Goal: Transaction & Acquisition: Register for event/course

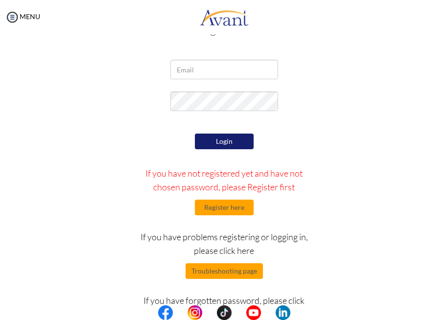
scroll to position [37, 0]
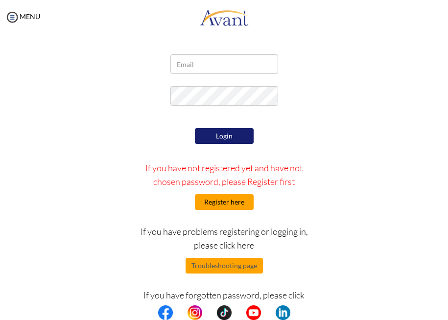
click at [232, 200] on button "Register here" at bounding box center [224, 202] width 59 height 16
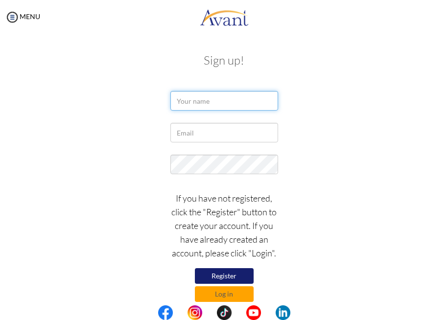
click at [245, 104] on input "text" at bounding box center [224, 101] width 108 height 20
click at [205, 99] on input "Adrienne Hermogeno" at bounding box center [224, 101] width 108 height 20
type input "Adrienne Joyce Hermogeno"
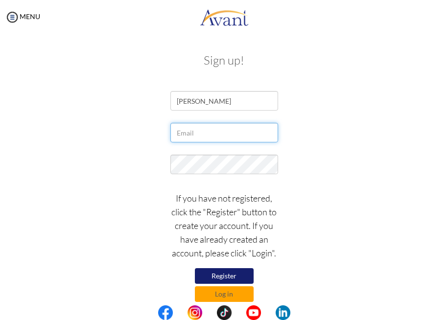
click at [221, 138] on input "text" at bounding box center [224, 133] width 108 height 20
type input "ajhermogeno0805@gmail.com"
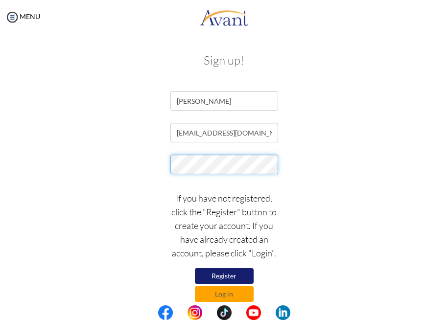
click at [241, 170] on body "Maintenance break. Please come back in 2 hours. MENU My Status What is the next…" at bounding box center [224, 160] width 448 height 320
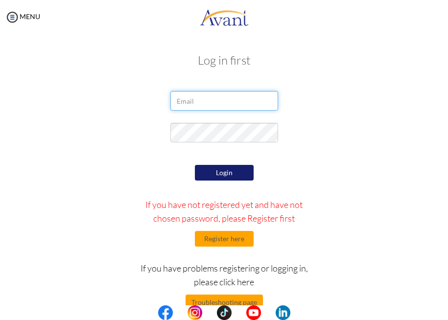
type input "ajhermogeno0805@gmail.com"
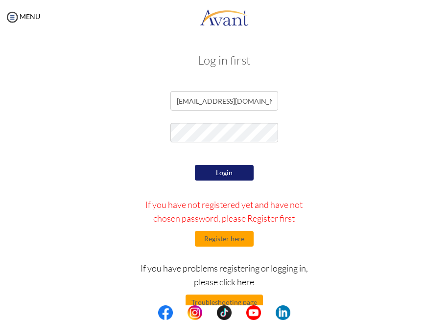
click at [228, 177] on body "Maintenance break. Please come back in 2 hours. MENU My Status What is the next…" at bounding box center [224, 160] width 448 height 320
click at [220, 238] on button "Register here" at bounding box center [224, 239] width 59 height 16
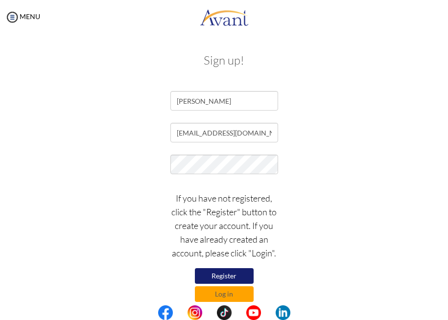
click at [229, 275] on button "Register" at bounding box center [224, 276] width 59 height 16
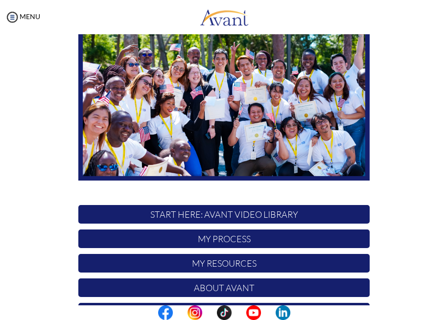
scroll to position [127, 0]
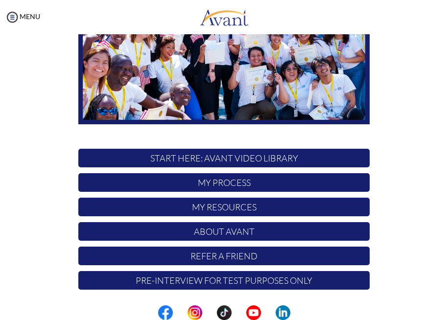
click at [250, 177] on p "My Process" at bounding box center [223, 182] width 291 height 19
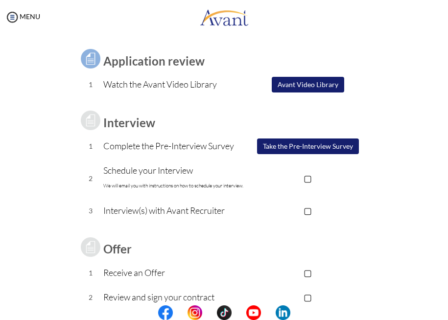
scroll to position [0, 0]
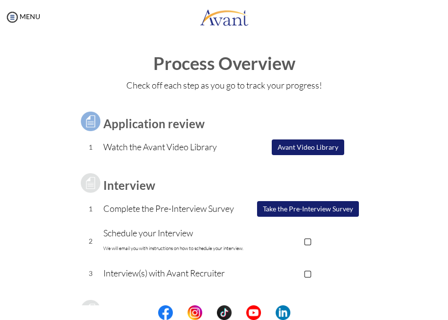
click at [309, 139] on td "▢ Avant Video Library" at bounding box center [308, 147] width 124 height 24
